Goal: Task Accomplishment & Management: Use online tool/utility

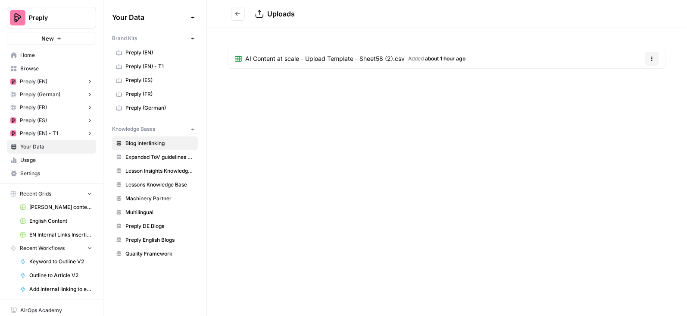
click at [278, 57] on span "AI Content at scale - Upload Template - Sheet58 (2).csv" at bounding box center [324, 58] width 159 height 9
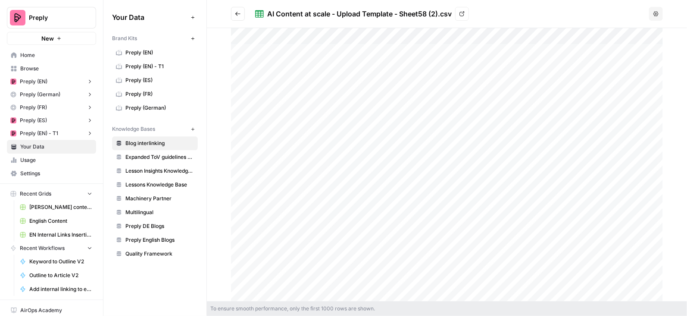
click at [50, 219] on span "English Content" at bounding box center [60, 221] width 63 height 8
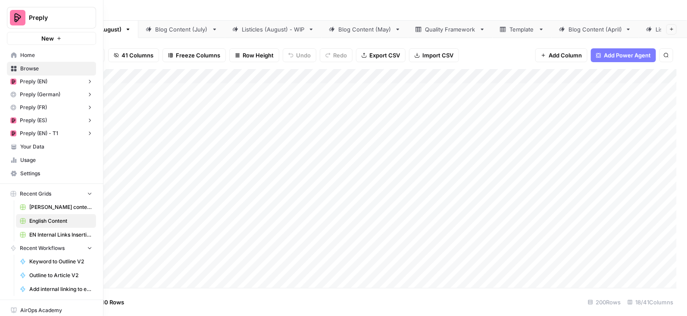
click at [19, 60] on link "Home" at bounding box center [51, 55] width 89 height 14
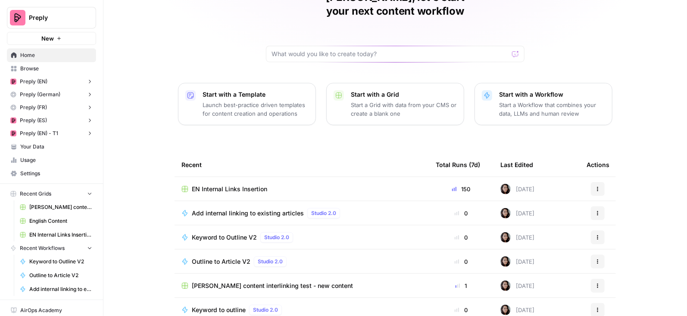
scroll to position [53, 0]
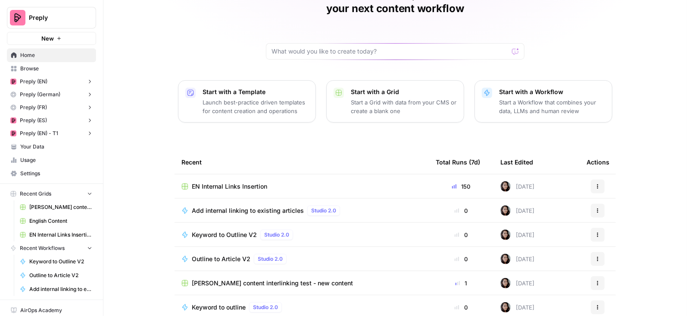
click at [217, 198] on td "Add internal linking to existing articles Studio 2.0" at bounding box center [302, 210] width 254 height 24
click at [215, 182] on span "EN Internal Links Insertion" at bounding box center [229, 186] width 75 height 9
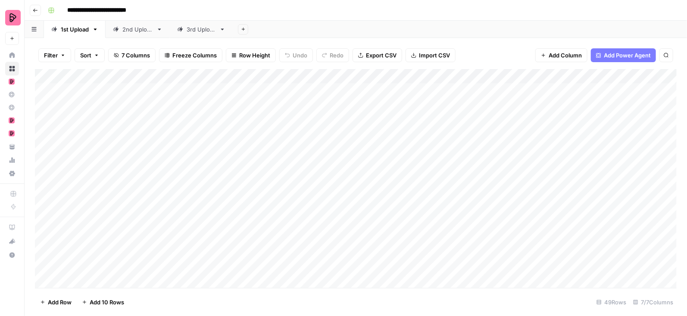
scroll to position [0, 153]
click at [195, 27] on div "3rd Upload" at bounding box center [201, 29] width 29 height 9
click at [504, 103] on div "Add Column" at bounding box center [356, 178] width 642 height 219
click at [127, 28] on div "2nd Upload" at bounding box center [137, 29] width 31 height 9
click at [175, 88] on div "Add Column" at bounding box center [356, 178] width 642 height 219
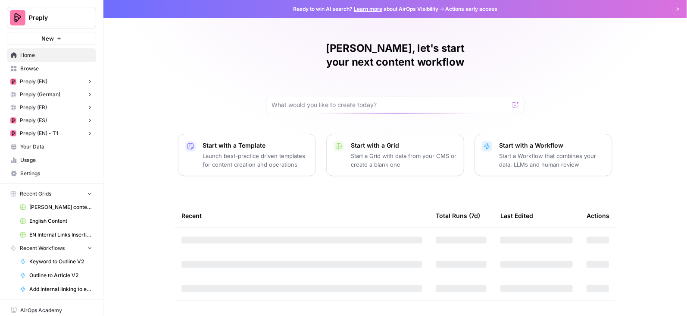
click at [58, 222] on span "English Content" at bounding box center [60, 221] width 63 height 8
